Goal: Transaction & Acquisition: Purchase product/service

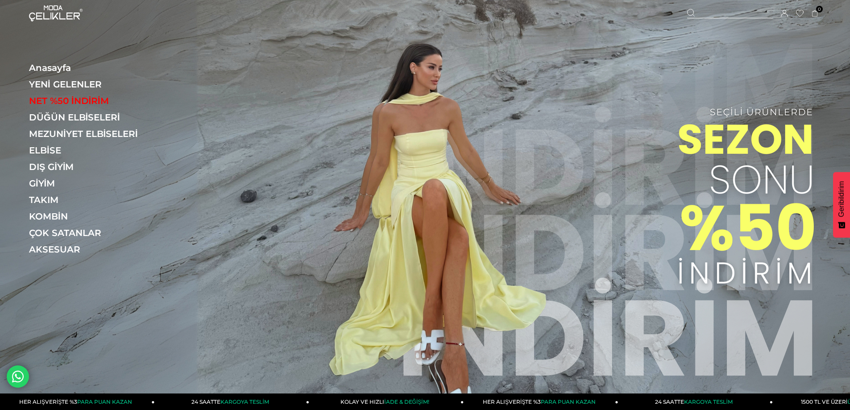
click at [782, 12] on icon at bounding box center [784, 13] width 7 height 7
click at [52, 81] on link "YENİ GELENLER" at bounding box center [90, 84] width 123 height 11
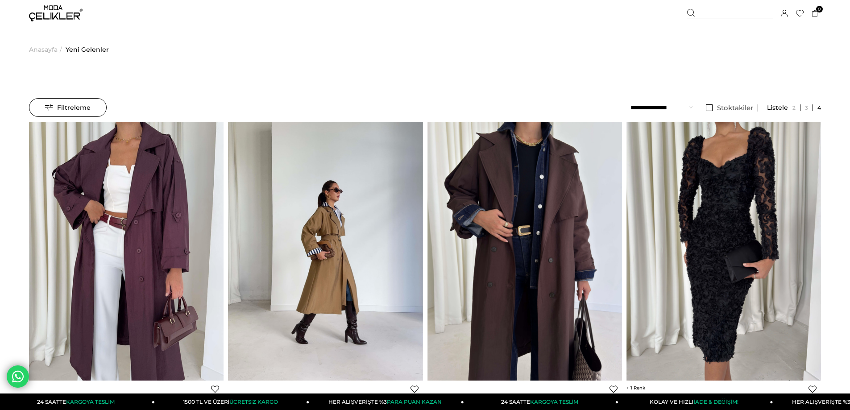
click at [42, 48] on span "Anasayfa" at bounding box center [43, 50] width 29 height 46
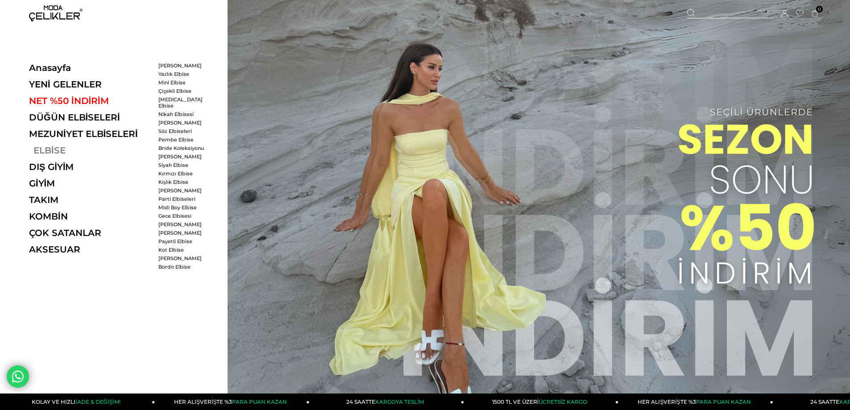
click at [50, 149] on link "ELBİSE" at bounding box center [90, 150] width 123 height 11
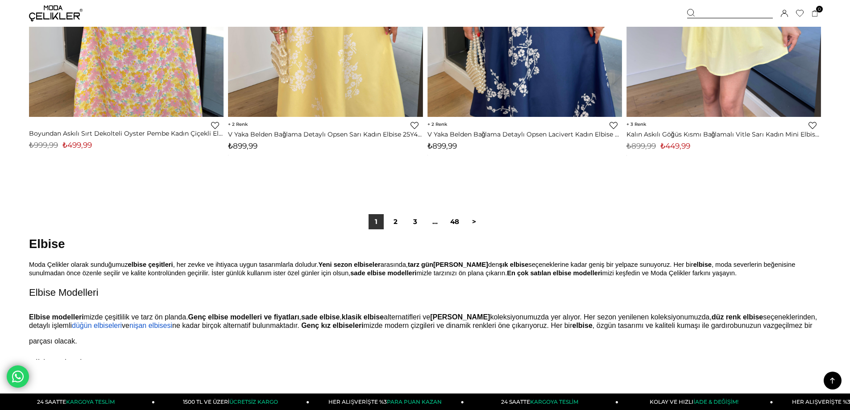
scroll to position [6646, 0]
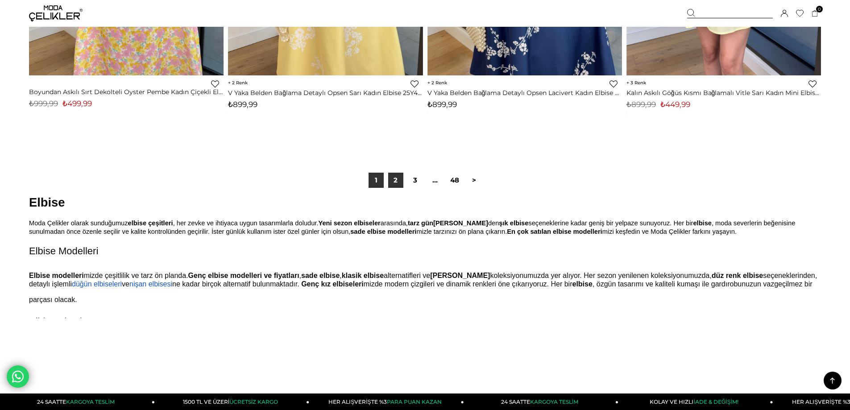
click at [397, 179] on link "2" at bounding box center [395, 180] width 15 height 15
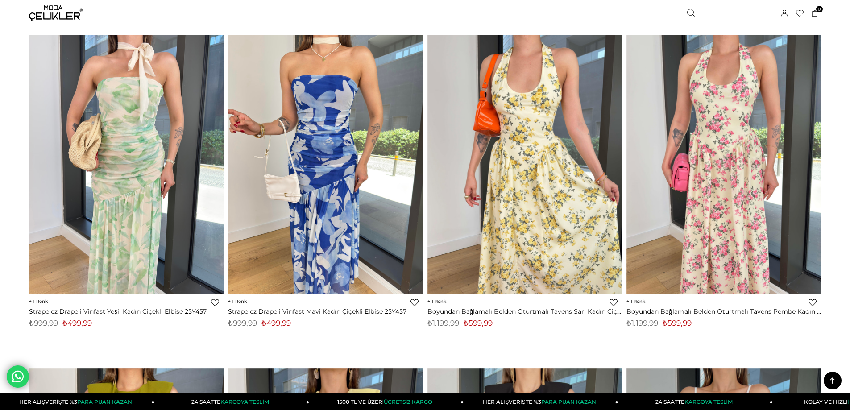
scroll to position [1740, 0]
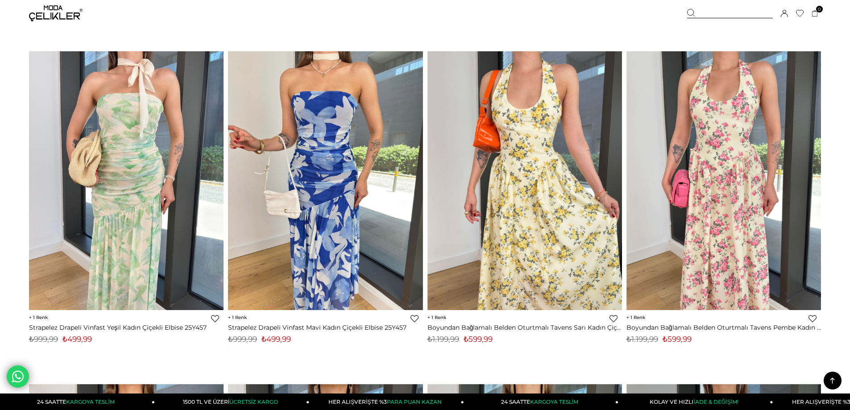
click at [800, 14] on icon at bounding box center [800, 13] width 8 height 7
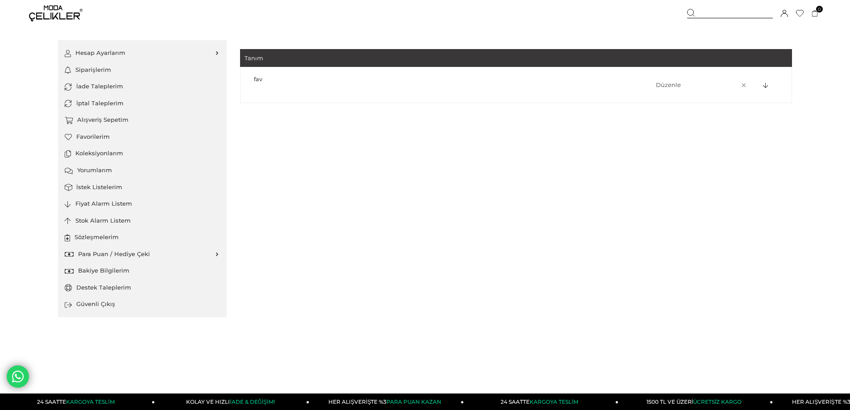
click at [768, 85] on icon at bounding box center [765, 86] width 5 height 6
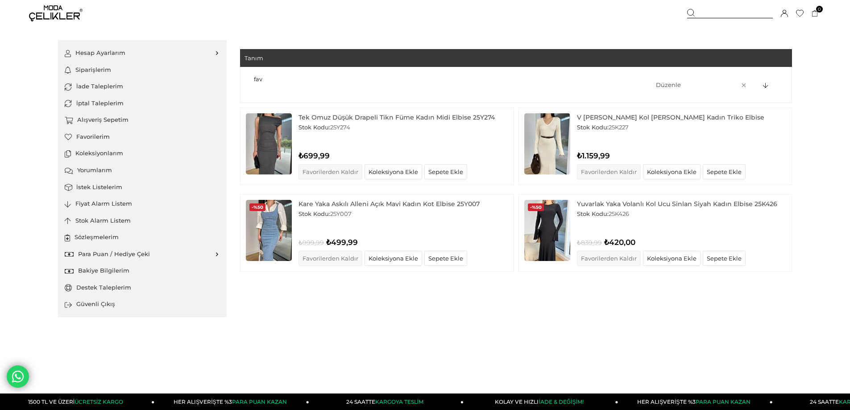
click at [259, 129] on img at bounding box center [269, 143] width 46 height 61
